Goal: Transaction & Acquisition: Purchase product/service

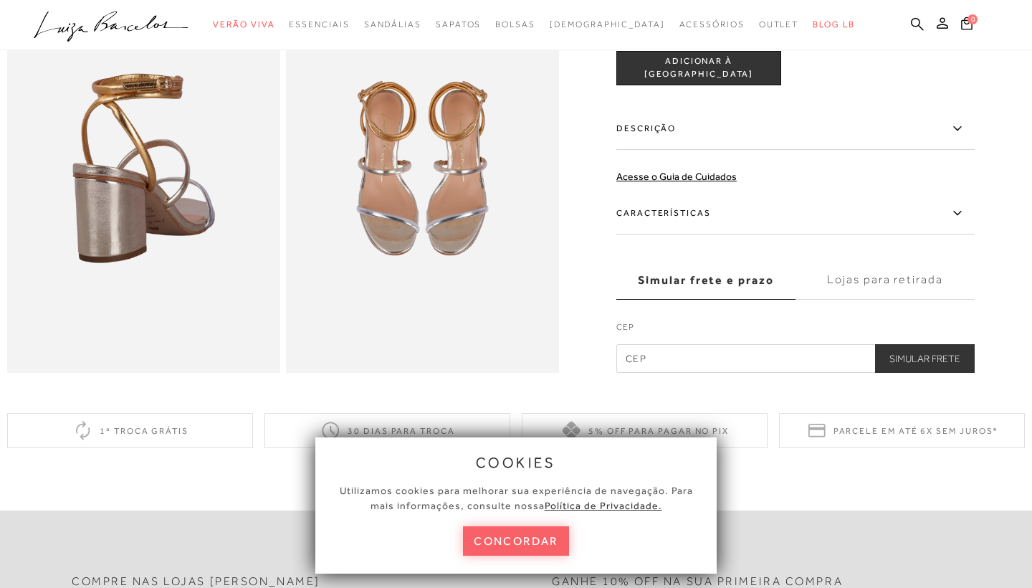
scroll to position [553, 0]
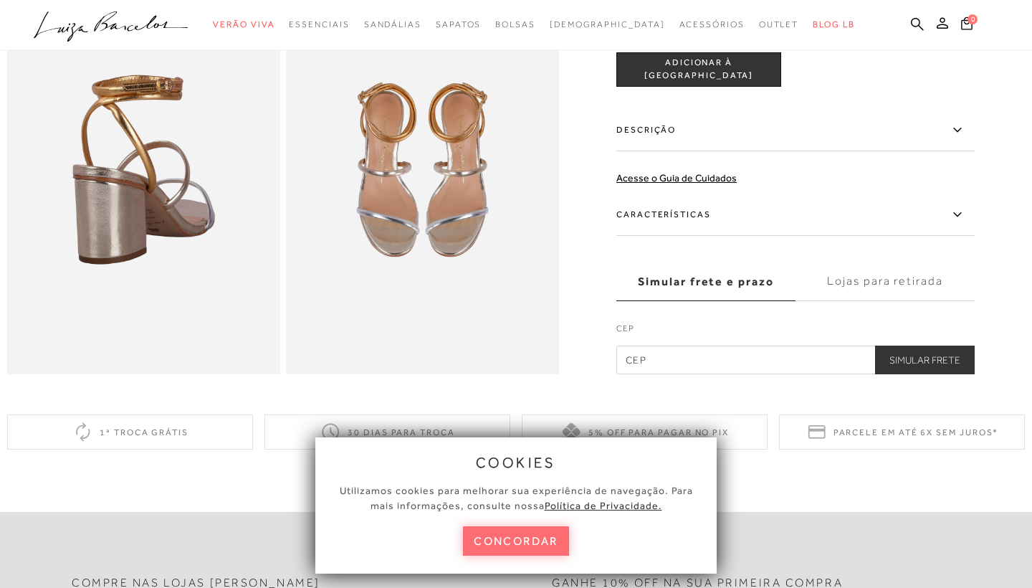
click at [507, 548] on button "concordar" at bounding box center [516, 540] width 106 height 29
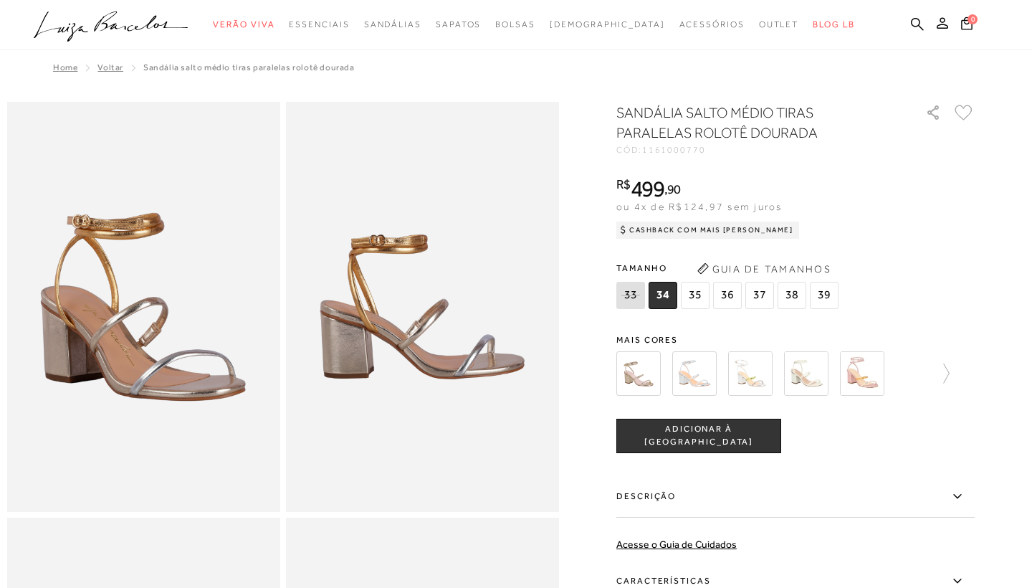
scroll to position [0, 0]
click at [651, 381] on img at bounding box center [638, 373] width 44 height 44
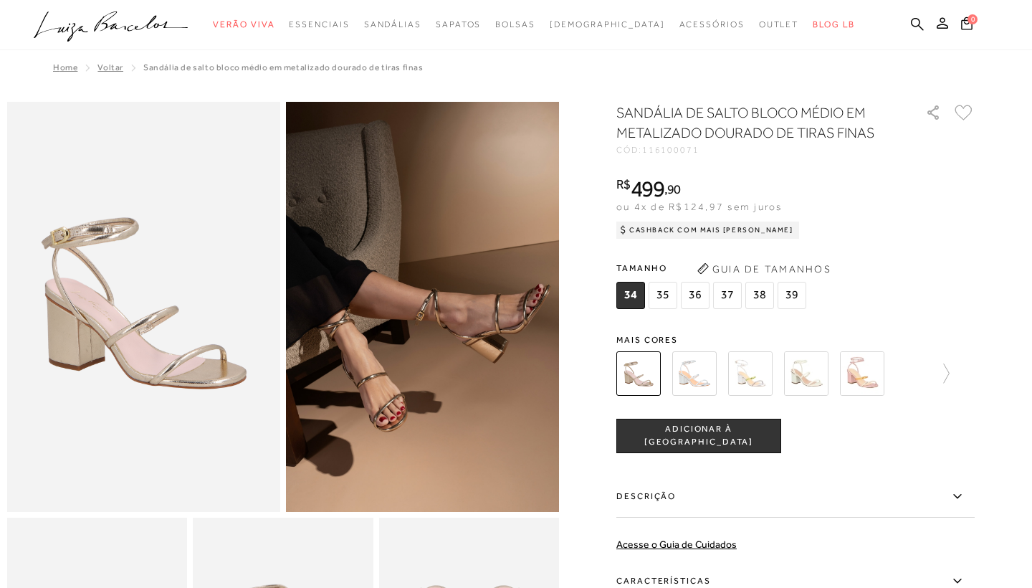
click at [684, 366] on img at bounding box center [694, 373] width 44 height 44
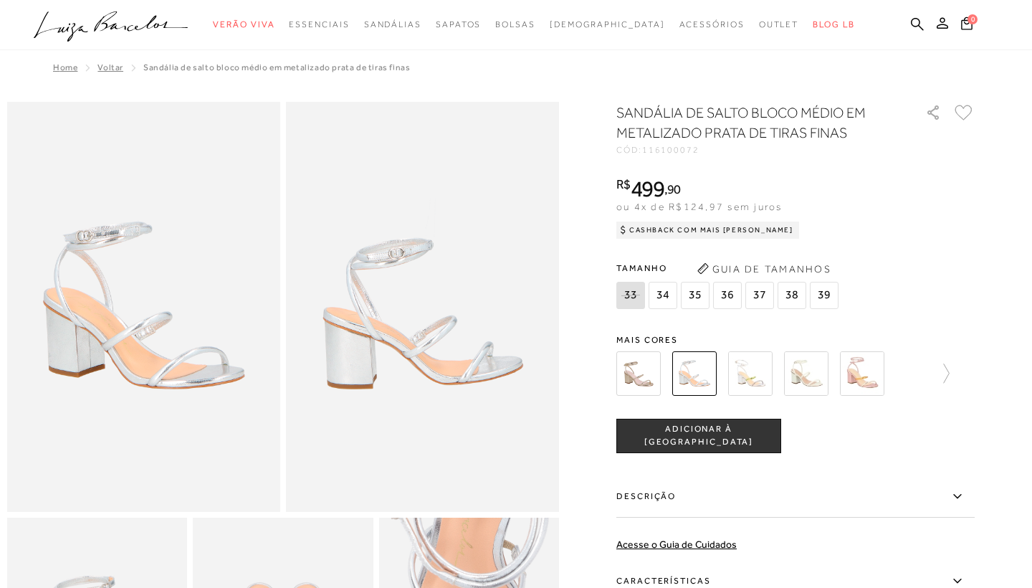
click at [642, 329] on div "SANDÁLIA DE SALTO BLOCO MÉDIO EM METALIZADO PRATA DE TIRAS FINAS CÓD: 116100072…" at bounding box center [795, 421] width 358 height 638
click at [644, 364] on img at bounding box center [638, 373] width 44 height 44
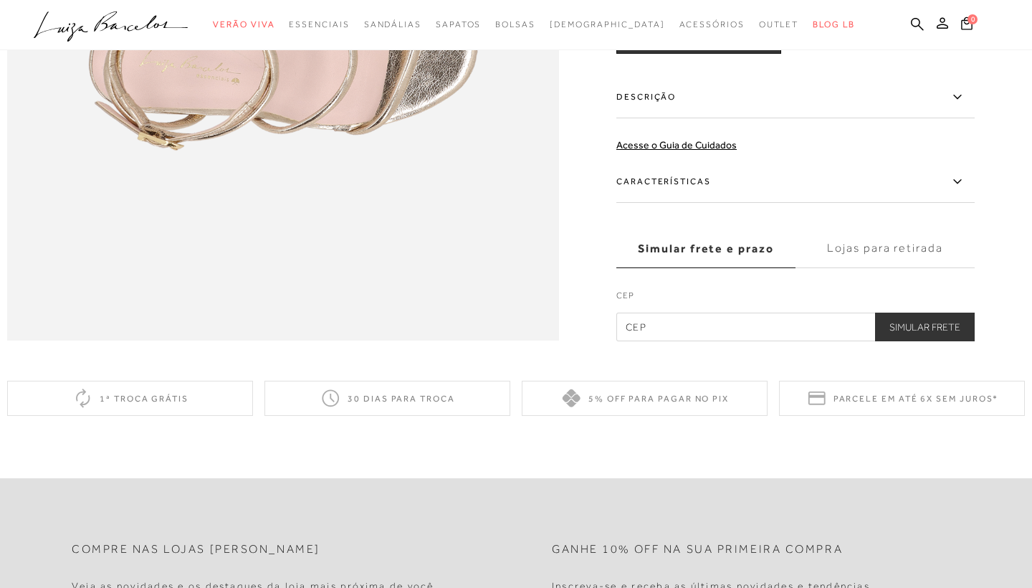
scroll to position [1308, 0]
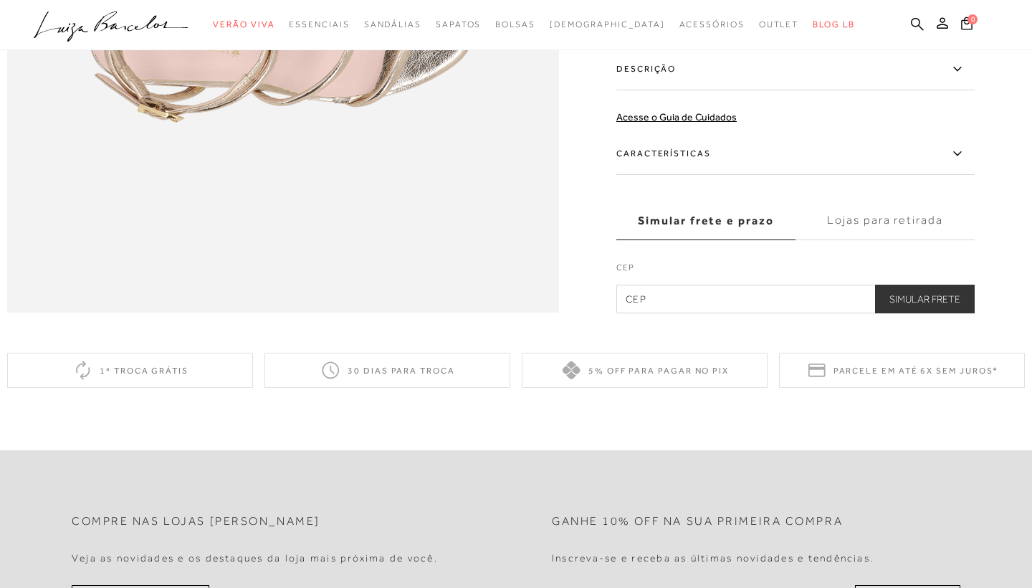
click at [908, 219] on label "Lojas para retirada" at bounding box center [885, 220] width 179 height 39
click at [0, 0] on input "Lojas para retirada" at bounding box center [0, 0] width 0 height 0
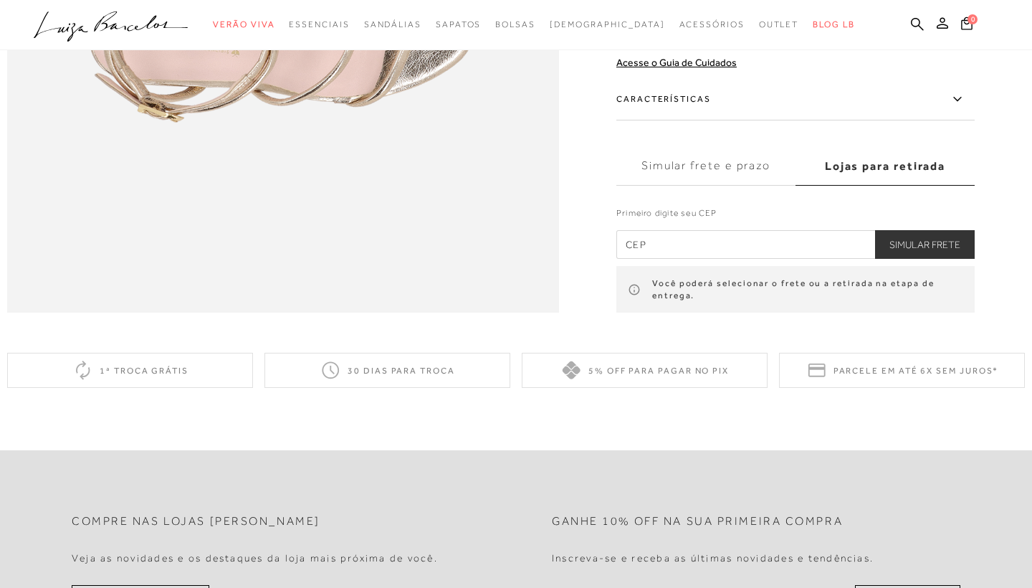
click at [791, 252] on input "text" at bounding box center [795, 244] width 358 height 29
type input "30220-260"
click at [953, 249] on button "Simular Frete" at bounding box center [925, 244] width 100 height 29
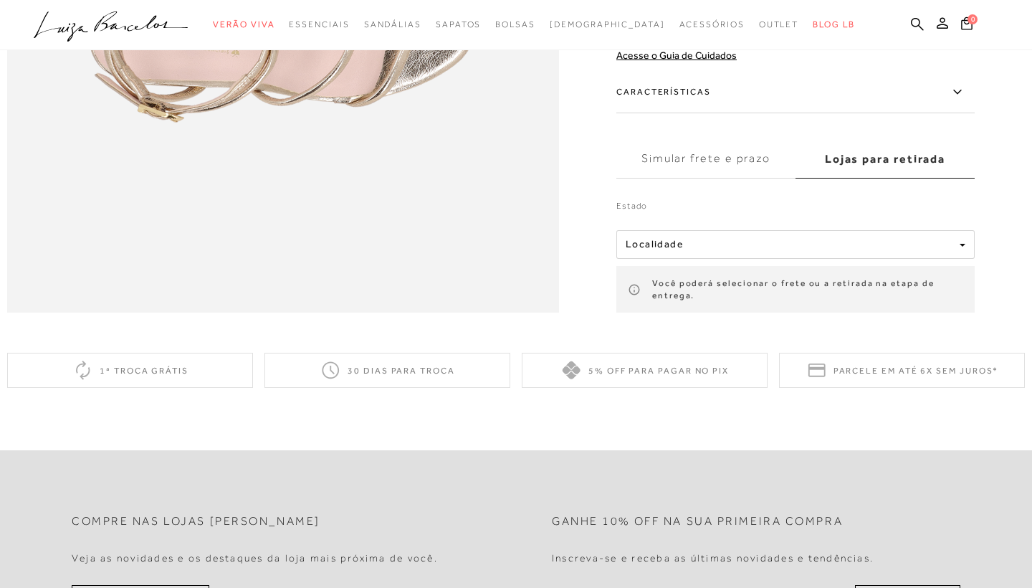
click at [900, 252] on button "Localidade" at bounding box center [795, 244] width 358 height 29
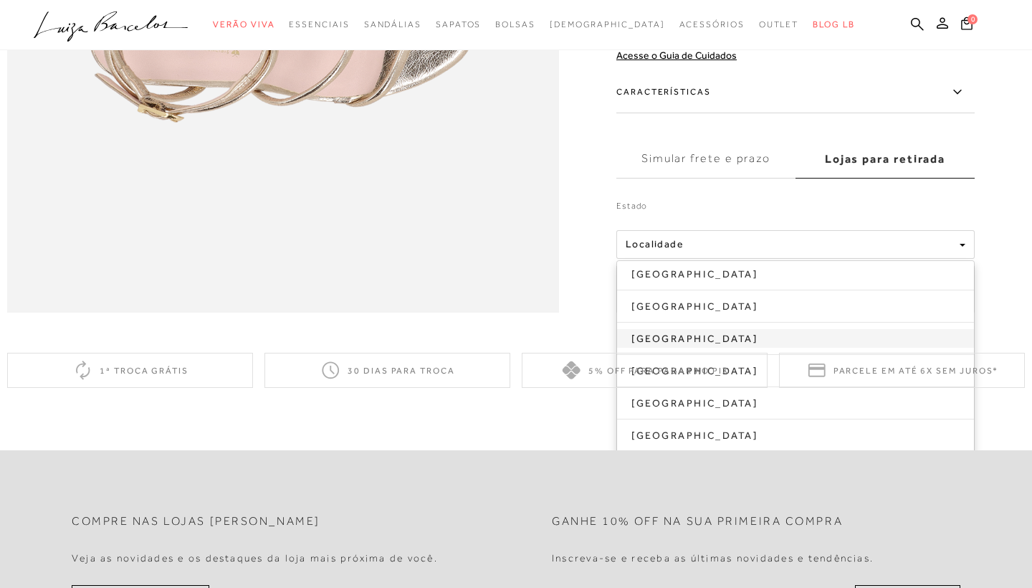
click at [719, 335] on link "[GEOGRAPHIC_DATA]" at bounding box center [795, 338] width 357 height 19
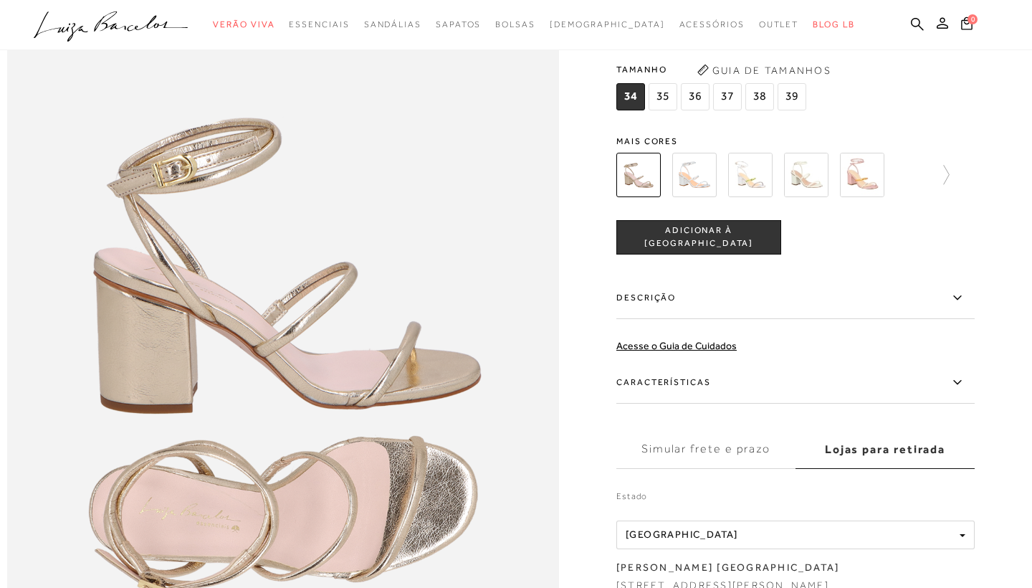
scroll to position [827, 0]
